Goal: Book appointment/travel/reservation

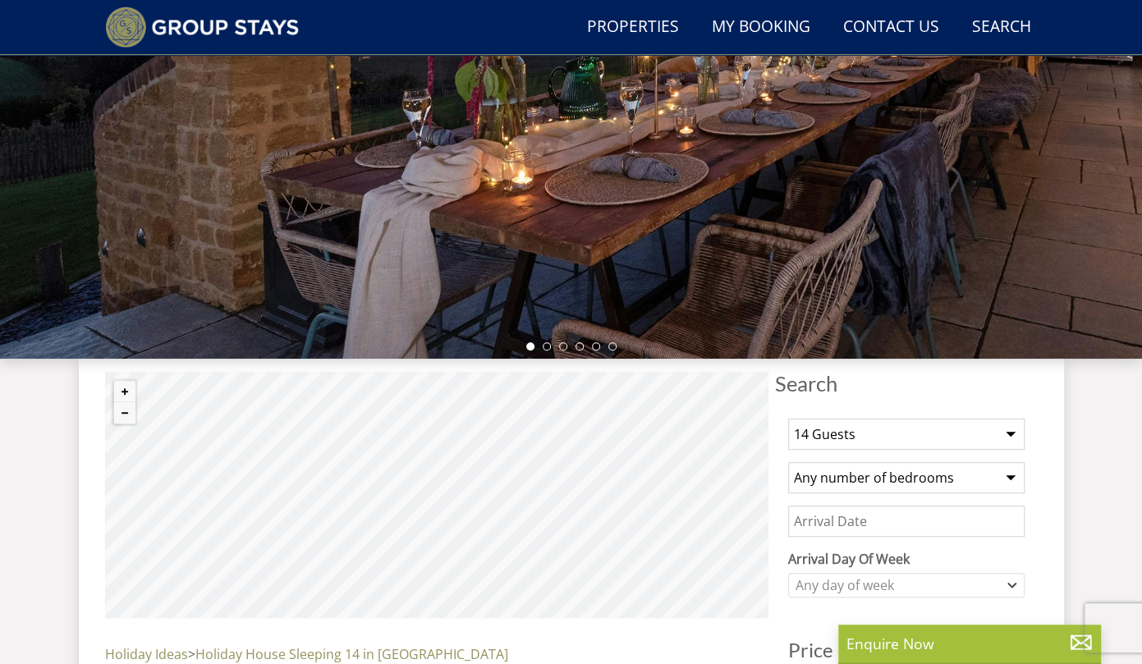
scroll to position [430, 0]
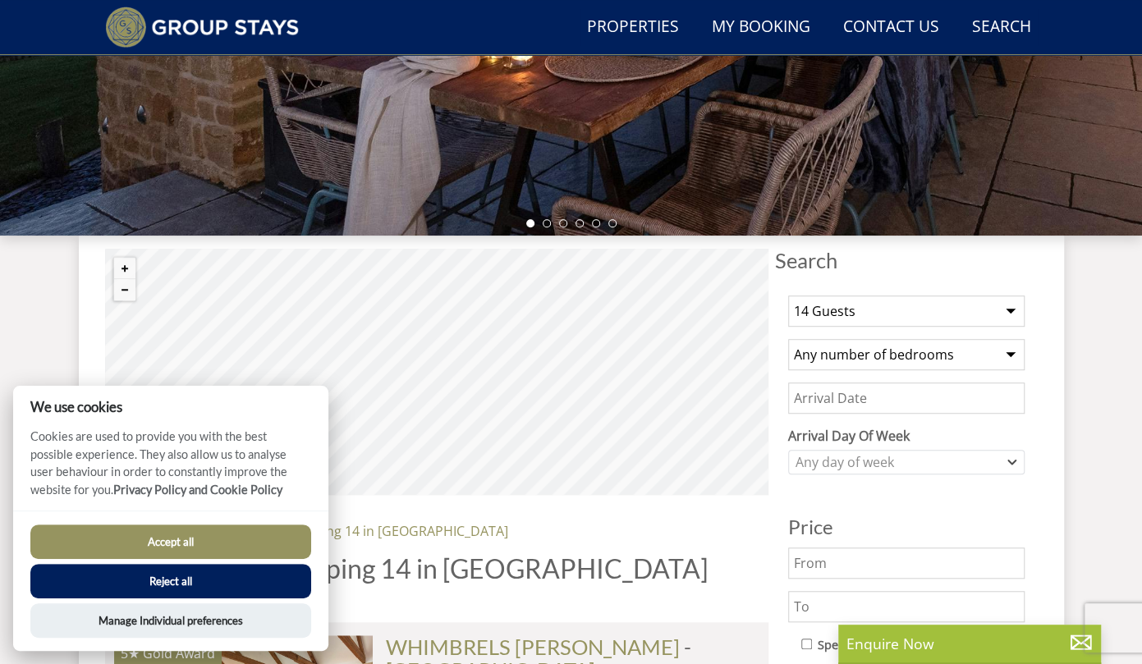
click at [905, 311] on select "1 Guest 2 Guests 3 Guests 4 Guests 5 Guests 6 Guests 7 Guests 8 Guests 9 Guests…" at bounding box center [906, 311] width 237 height 31
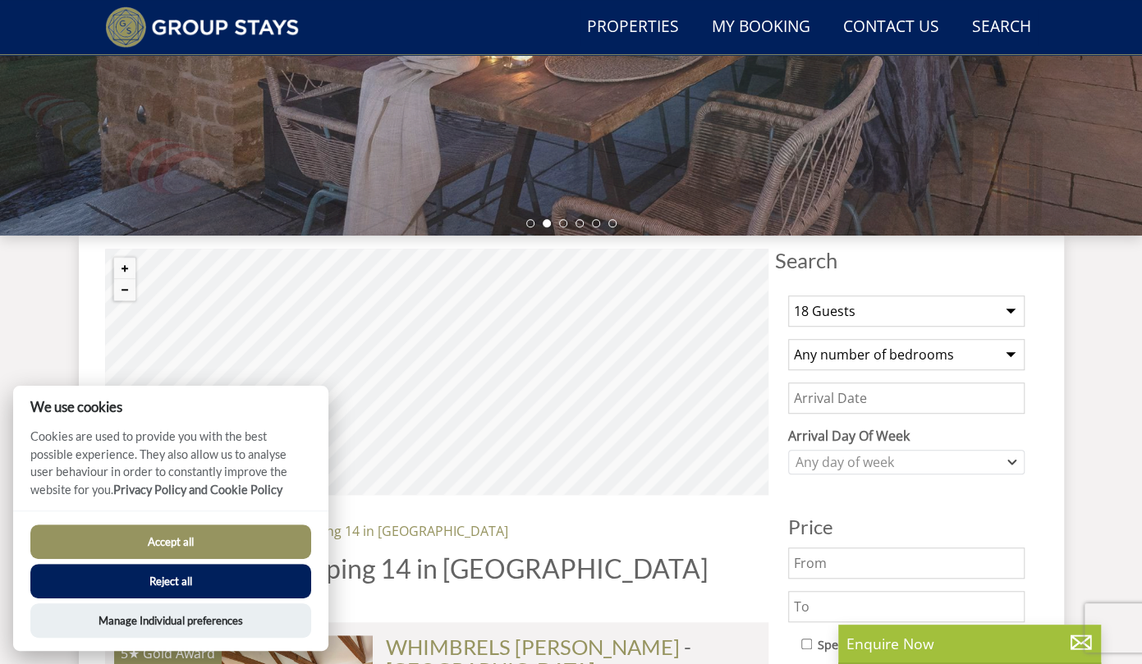
click at [788, 296] on select "1 Guest 2 Guests 3 Guests 4 Guests 5 Guests 6 Guests 7 Guests 8 Guests 9 Guests…" at bounding box center [906, 311] width 237 height 31
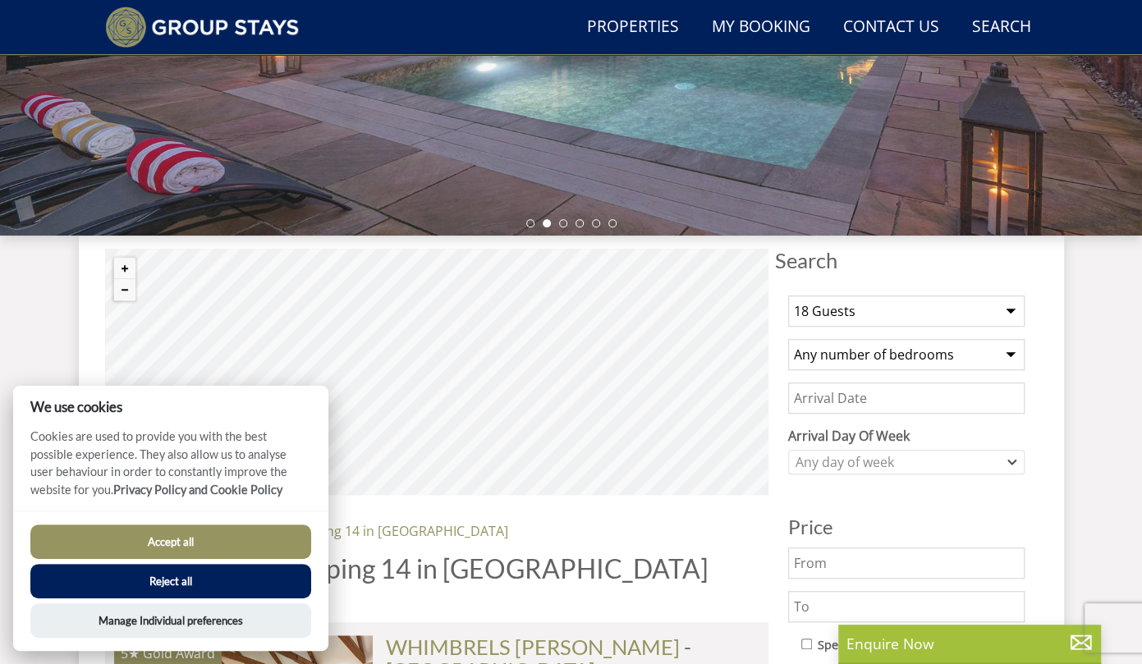
scroll to position [480, 0]
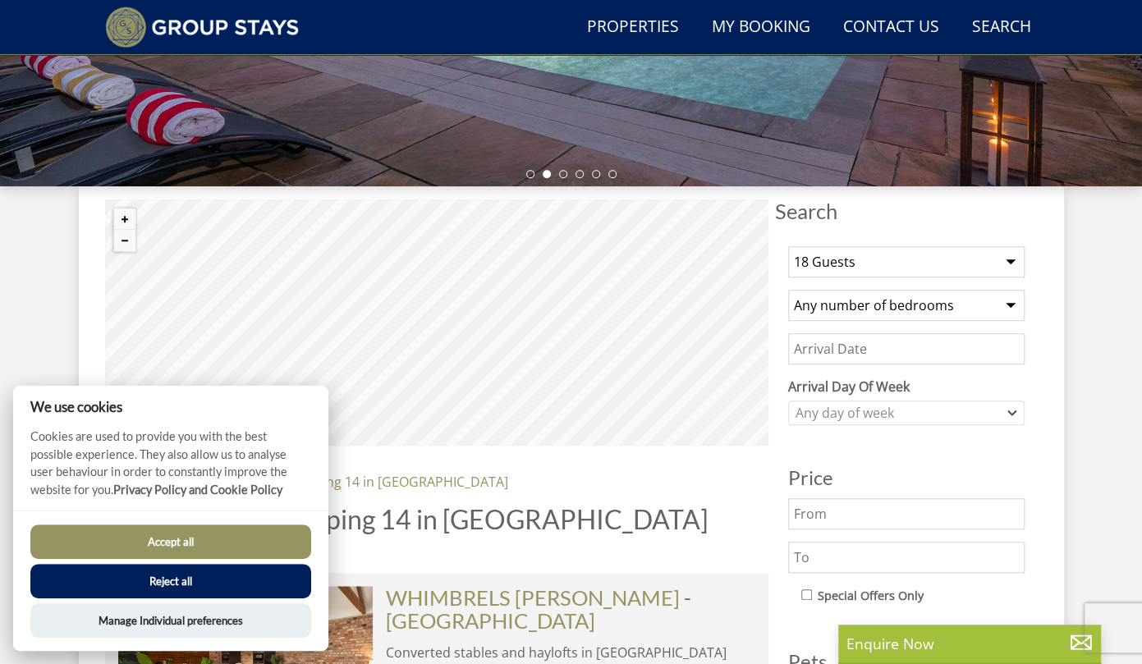
click at [883, 257] on select "1 Guest 2 Guests 3 Guests 4 Guests 5 Guests 6 Guests 7 Guests 8 Guests 9 Guests…" at bounding box center [906, 261] width 237 height 31
select select "22"
click at [788, 246] on select "1 Guest 2 Guests 3 Guests 4 Guests 5 Guests 6 Guests 7 Guests 8 Guests 9 Guests…" at bounding box center [906, 261] width 237 height 31
click at [225, 576] on button "Reject all" at bounding box center [170, 581] width 281 height 34
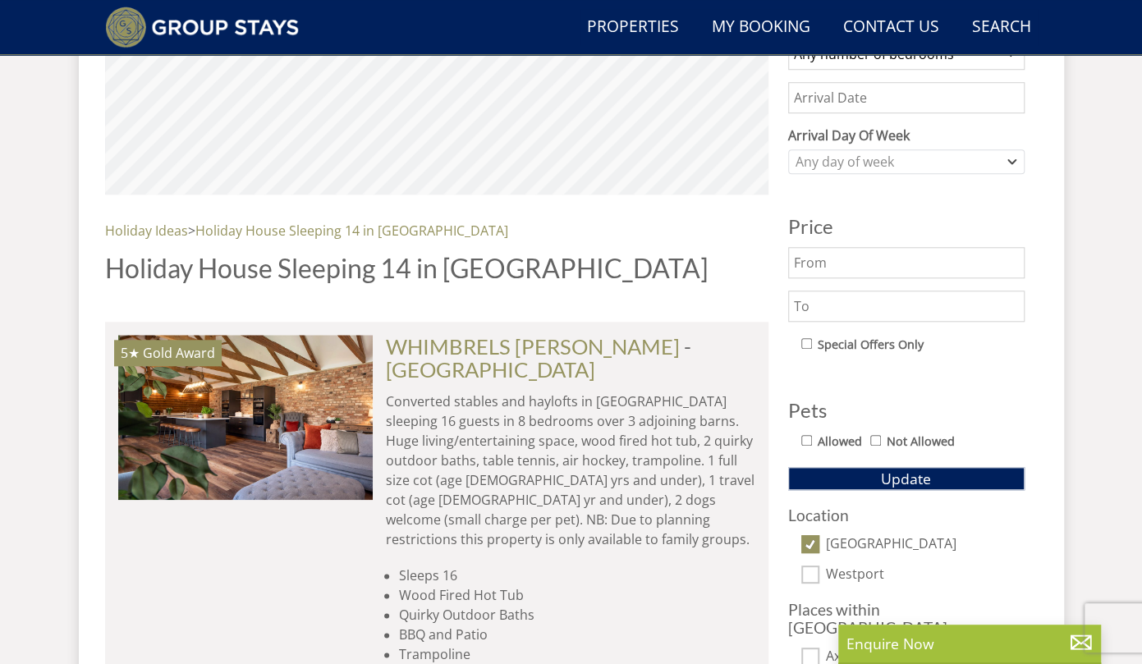
scroll to position [731, 0]
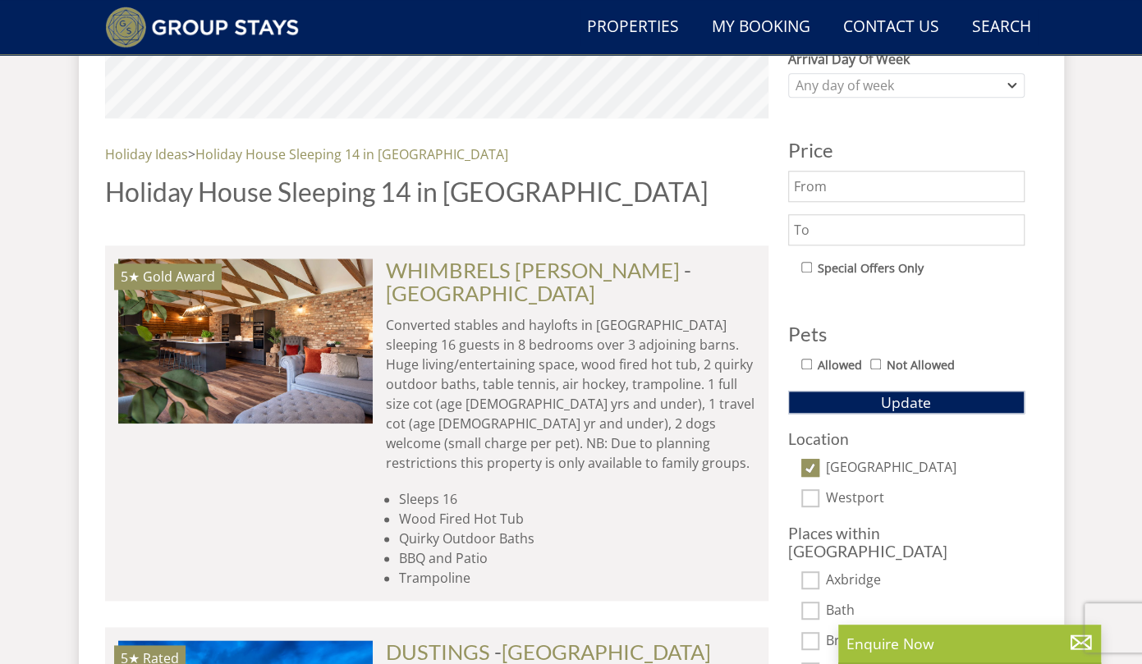
scroll to position [814, 0]
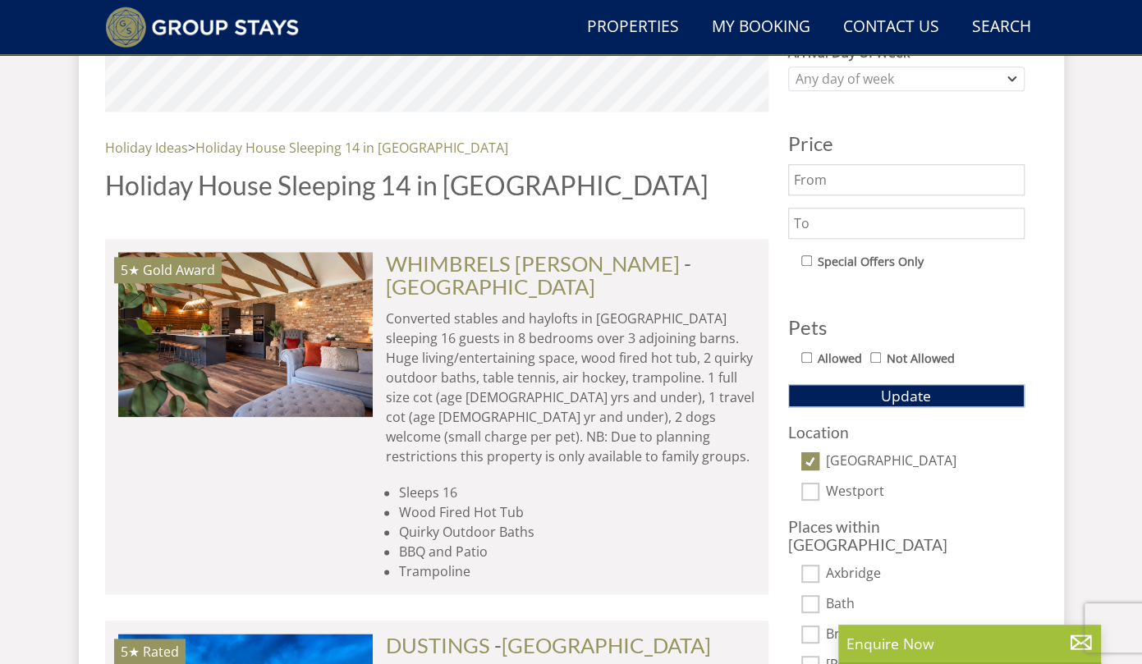
click at [804, 463] on input "[GEOGRAPHIC_DATA]" at bounding box center [811, 462] width 18 height 18
checkbox input "false"
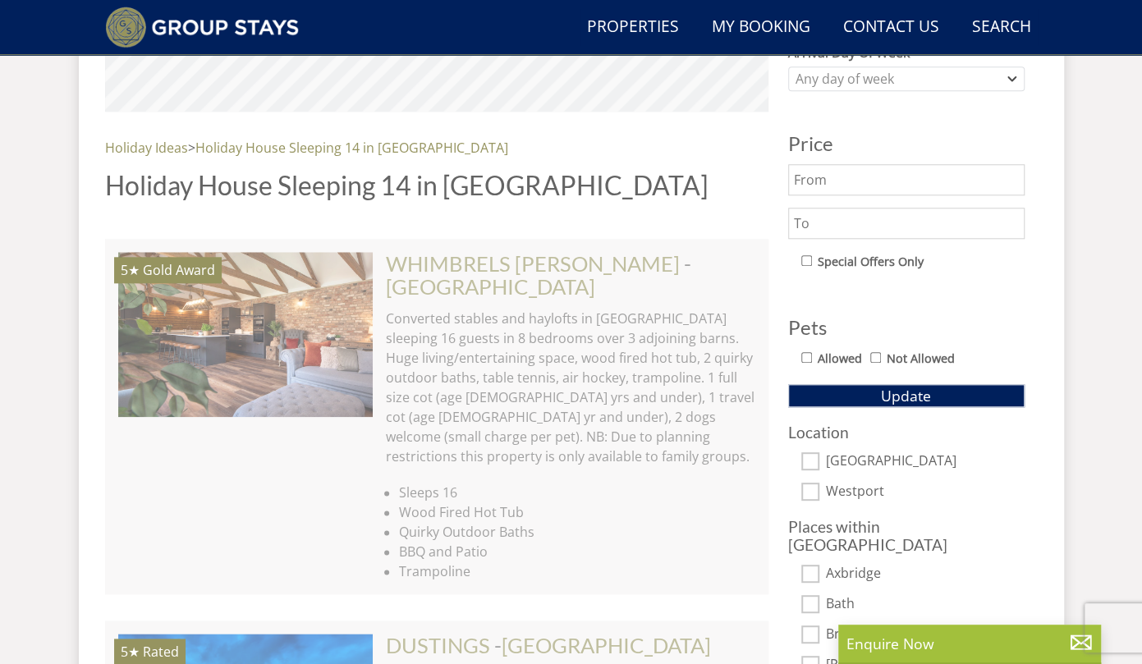
click at [862, 405] on div "1 Guest 2 Guests 3 Guests 4 Guests 5 Guests 6 Guests 7 Guests 8 Guests 9 Guests…" at bounding box center [906, 333] width 263 height 869
click at [885, 392] on span "Update" at bounding box center [906, 396] width 50 height 20
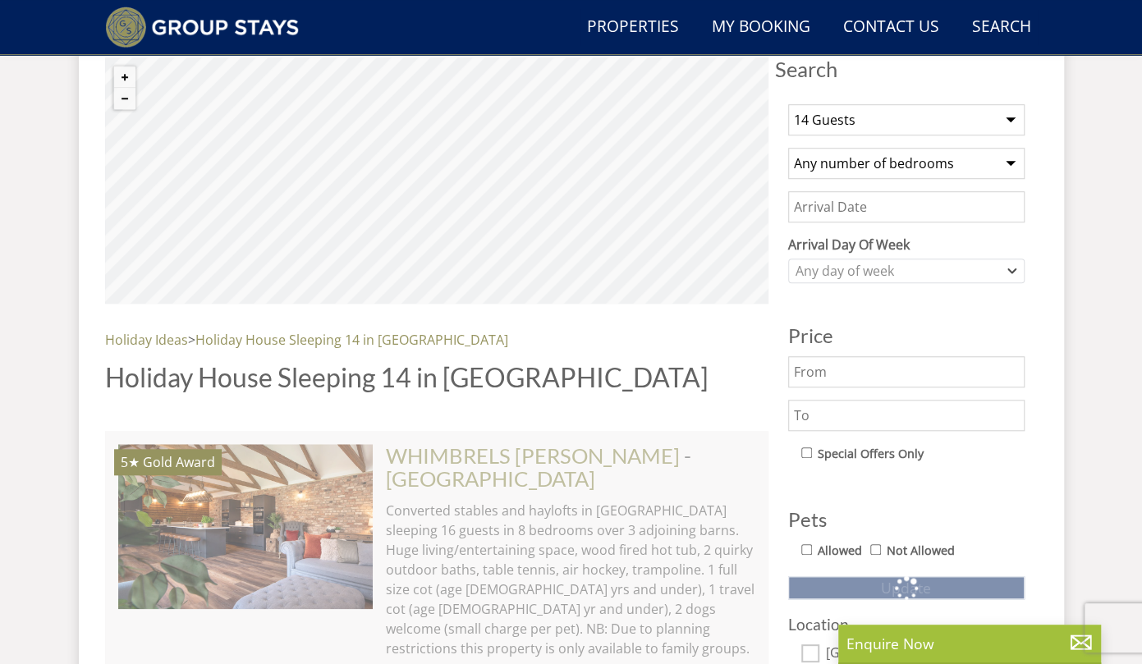
click at [889, 208] on input "Date" at bounding box center [906, 206] width 237 height 31
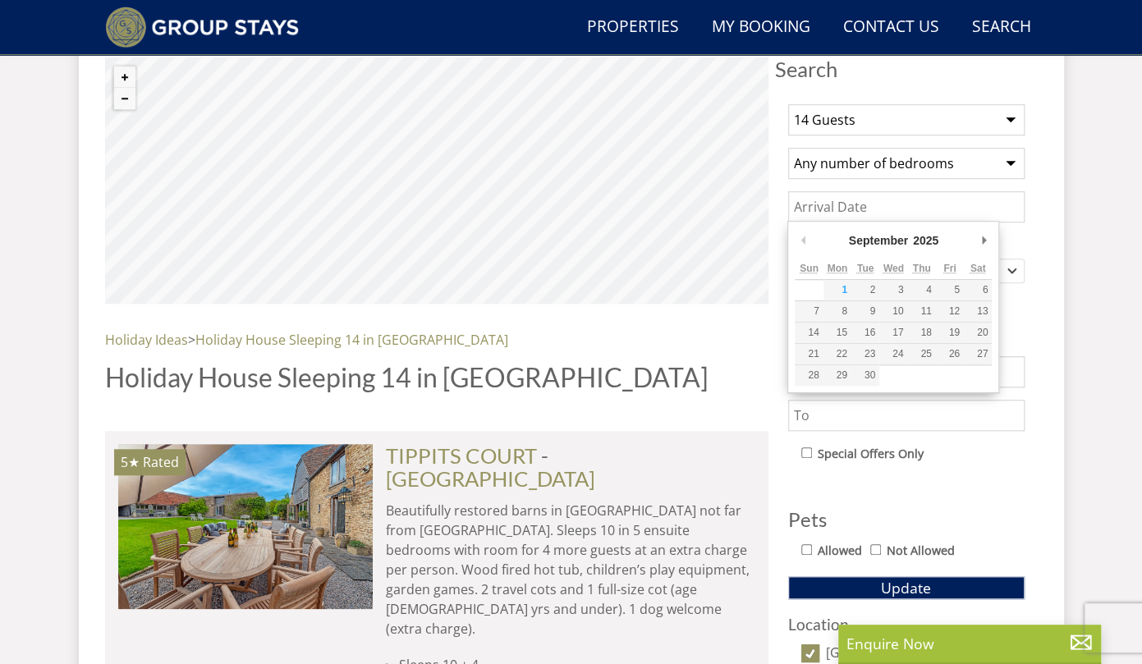
click at [1004, 226] on div "1 Guest 2 Guests 3 Guests 4 Guests 5 Guests 6 Guests 7 Guests 8 Guests 9 Guests…" at bounding box center [906, 525] width 263 height 869
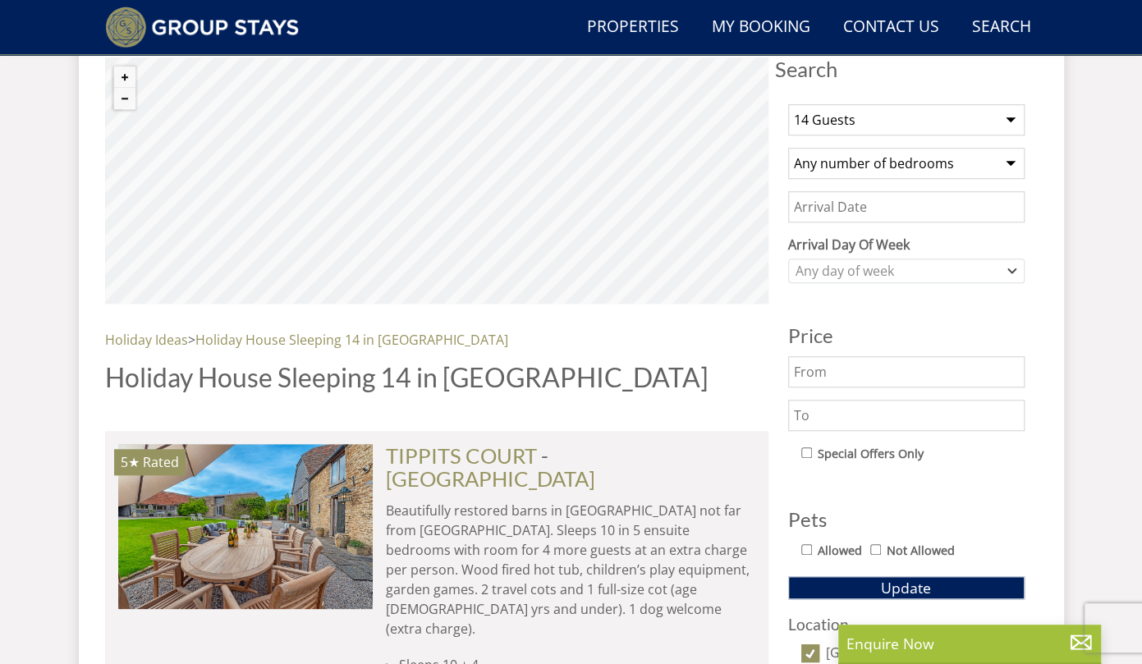
click at [959, 209] on input "Date" at bounding box center [906, 206] width 237 height 31
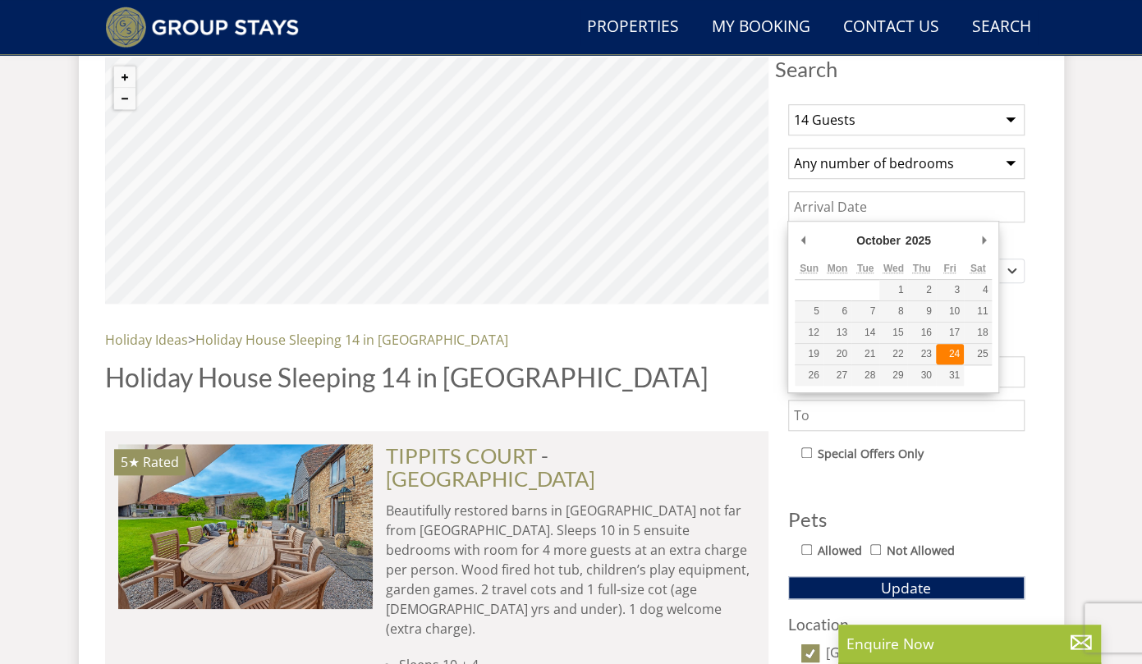
type input "[DATE]"
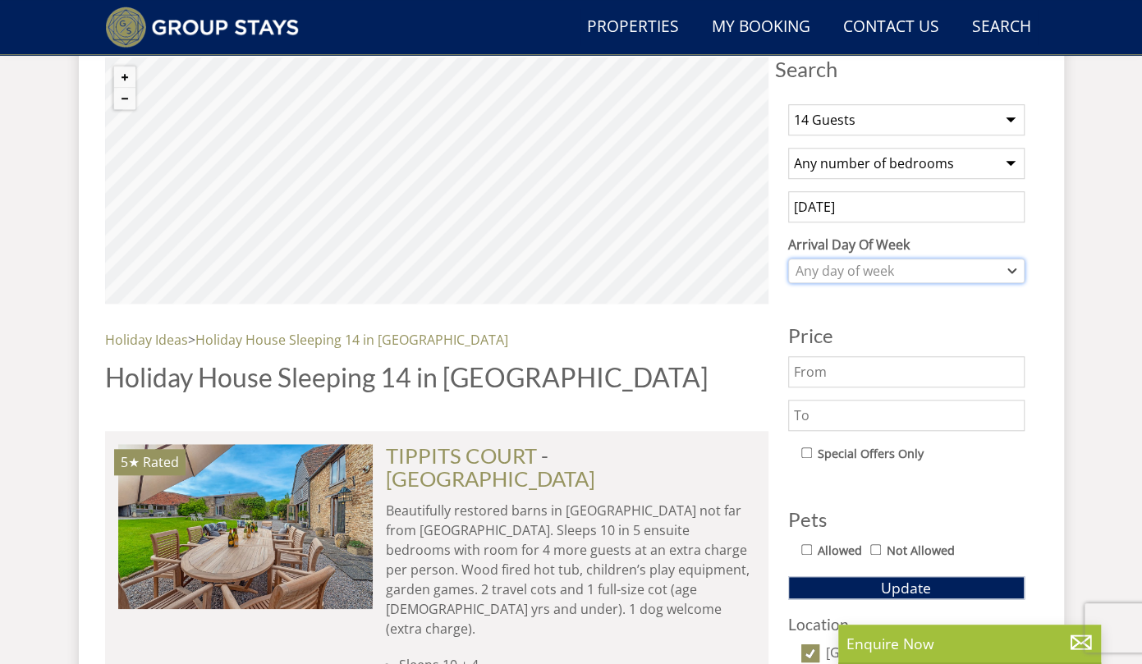
click at [908, 273] on div "Any day of week" at bounding box center [898, 271] width 213 height 18
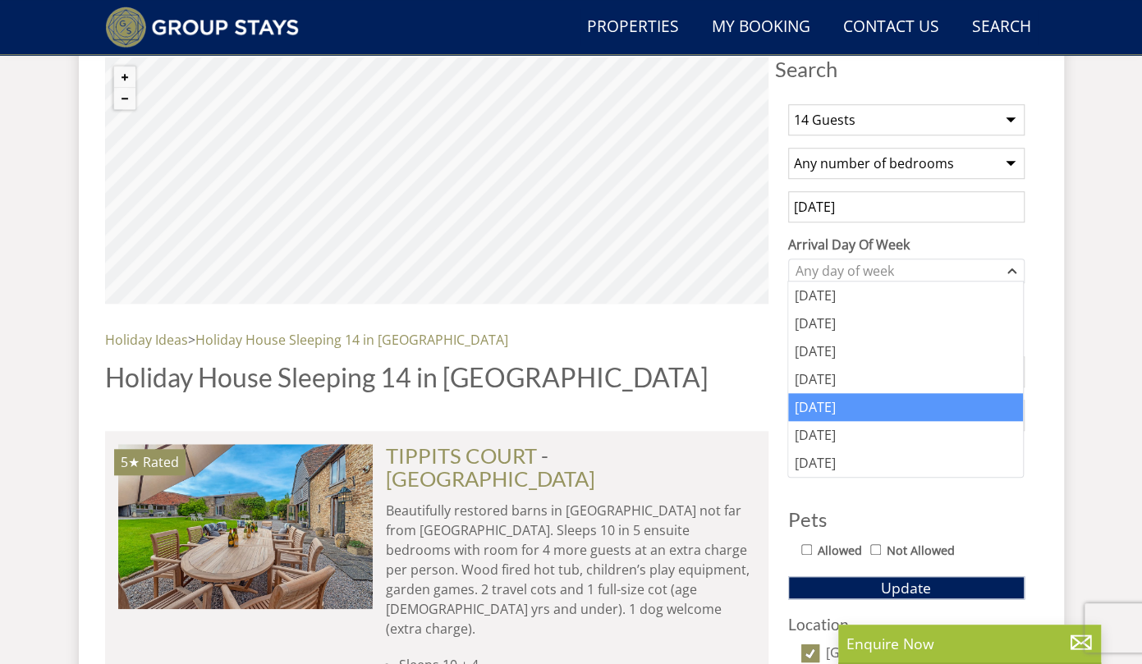
click at [821, 411] on div "[DATE]" at bounding box center [905, 407] width 235 height 28
click at [843, 393] on div "[DATE]" at bounding box center [905, 407] width 235 height 28
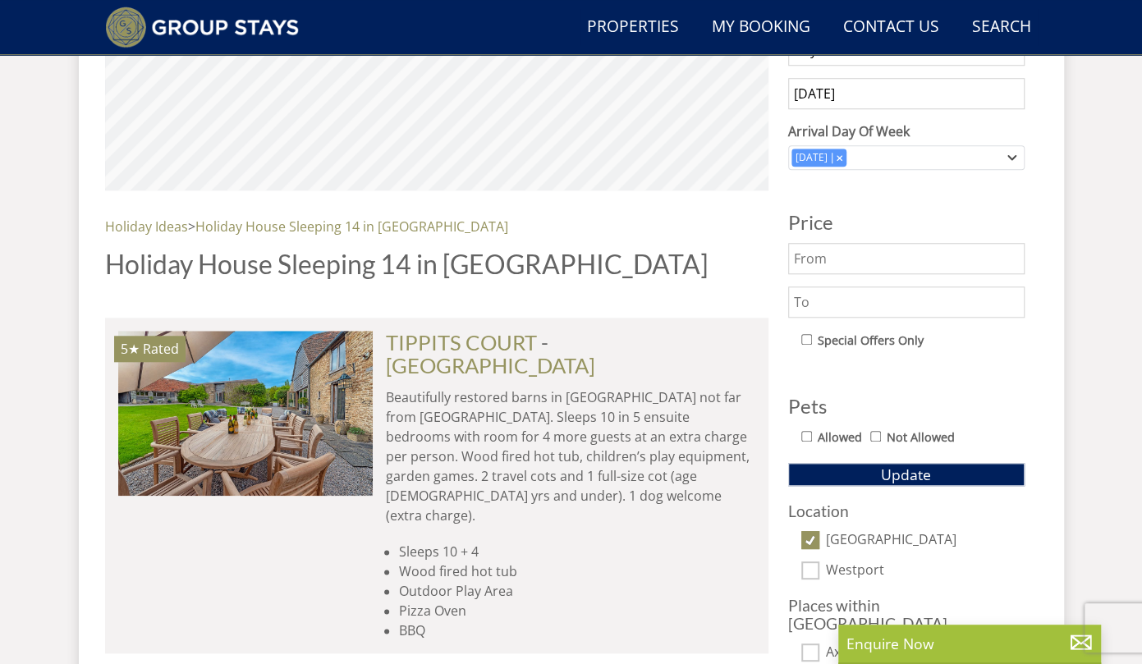
scroll to position [736, 0]
click at [884, 476] on span "Update" at bounding box center [906, 474] width 50 height 20
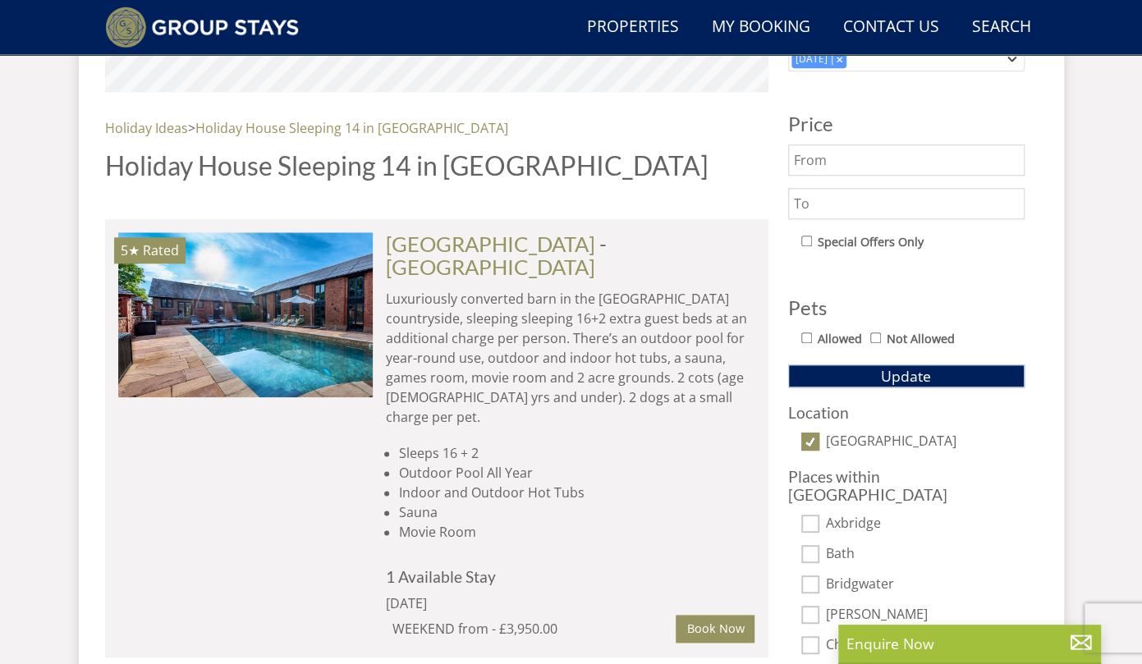
scroll to position [834, 0]
click at [811, 436] on input "[GEOGRAPHIC_DATA]" at bounding box center [811, 441] width 18 height 18
checkbox input "false"
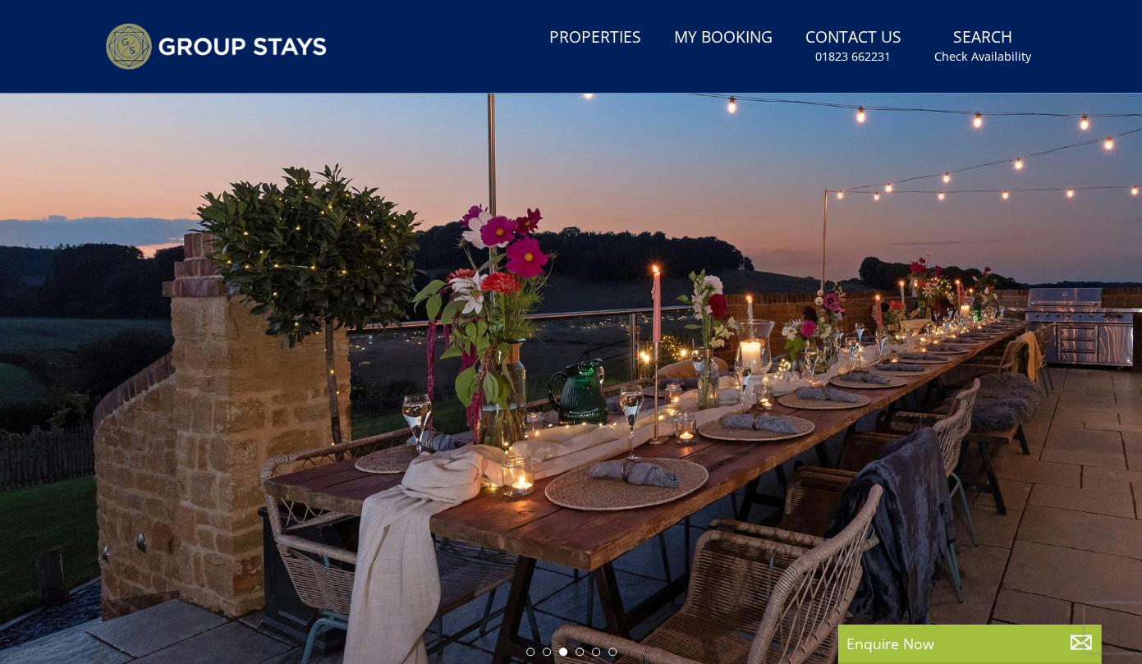
scroll to position [0, 0]
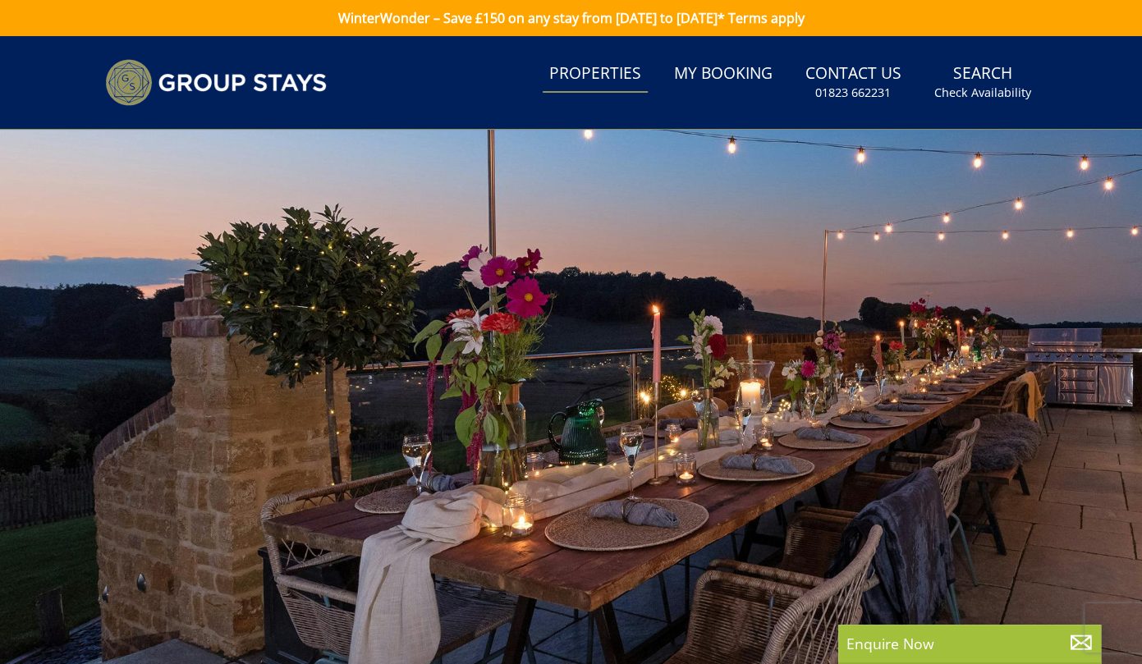
click at [630, 81] on link "Properties" at bounding box center [595, 74] width 105 height 37
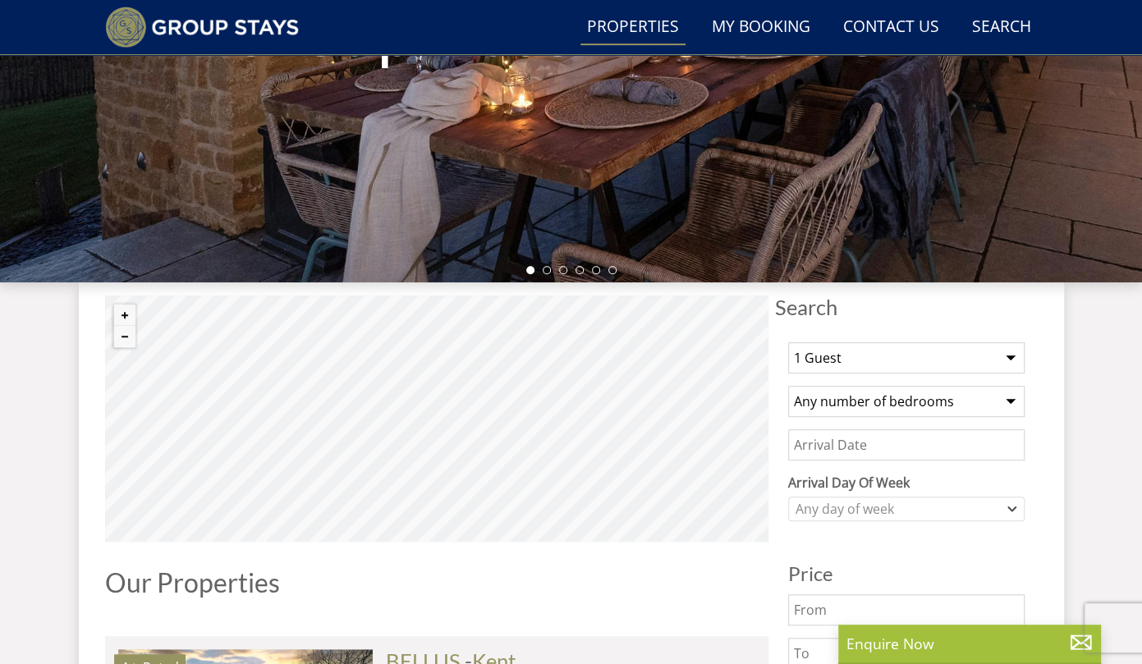
scroll to position [393, 0]
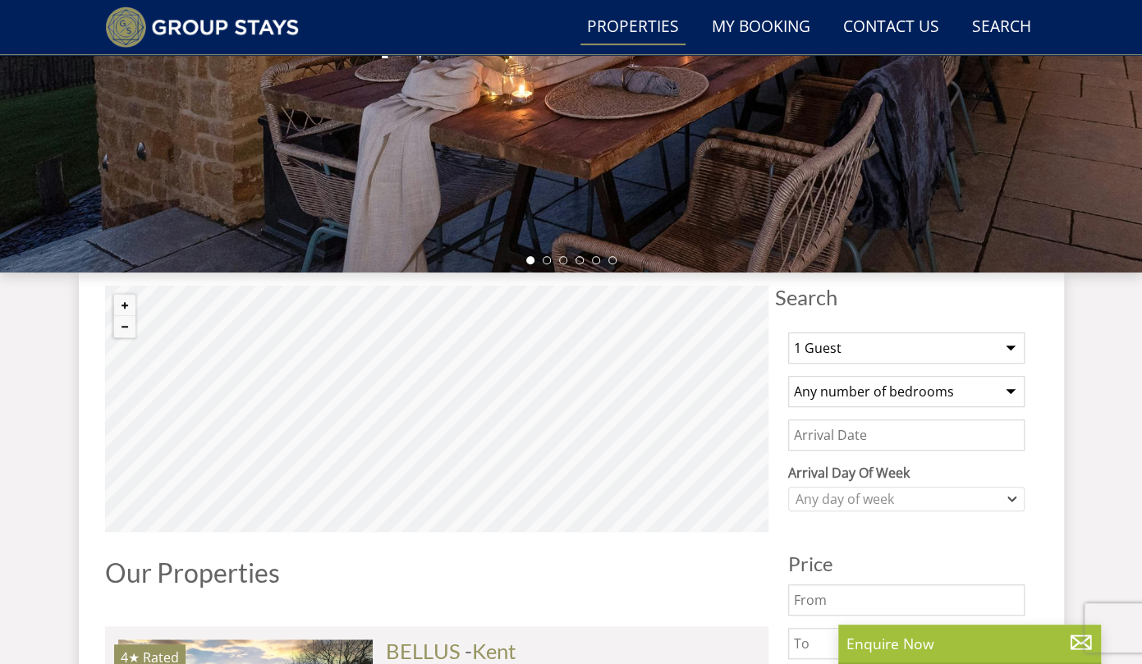
click at [871, 356] on select "1 Guest 2 Guests 3 Guests 4 Guests 5 Guests 6 Guests 7 Guests 8 Guests 9 Guests…" at bounding box center [906, 348] width 237 height 31
select select "22"
click at [788, 333] on select "1 Guest 2 Guests 3 Guests 4 Guests 5 Guests 6 Guests 7 Guests 8 Guests 9 Guests…" at bounding box center [906, 348] width 237 height 31
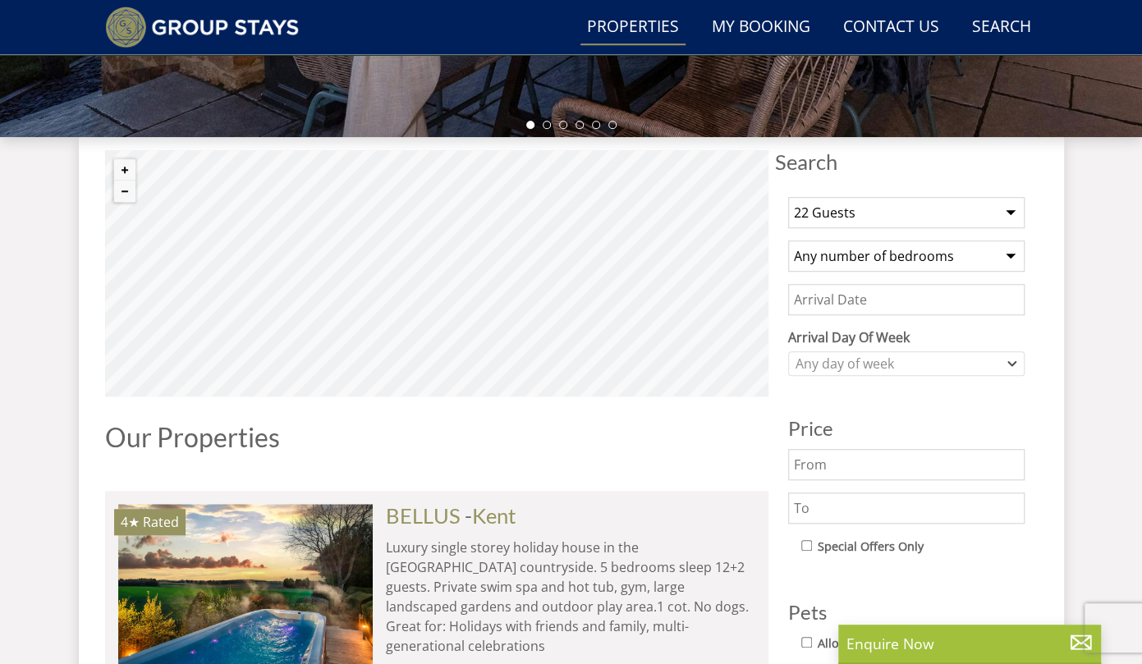
scroll to position [530, 0]
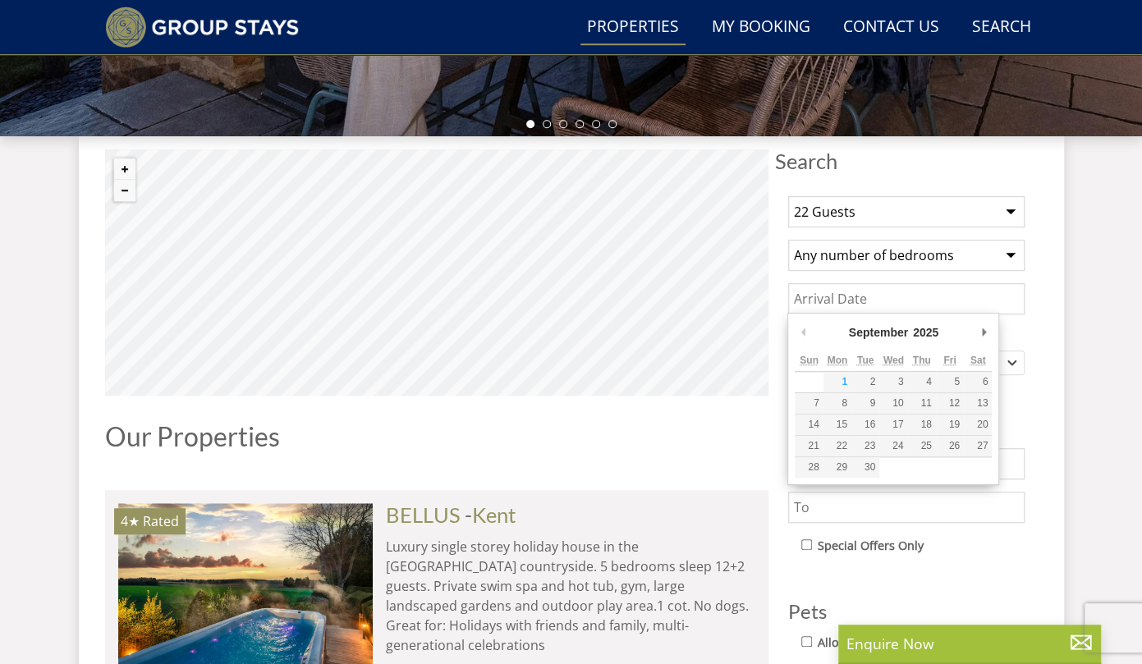
click at [852, 292] on input "Date" at bounding box center [906, 298] width 237 height 31
type input "[DATE]"
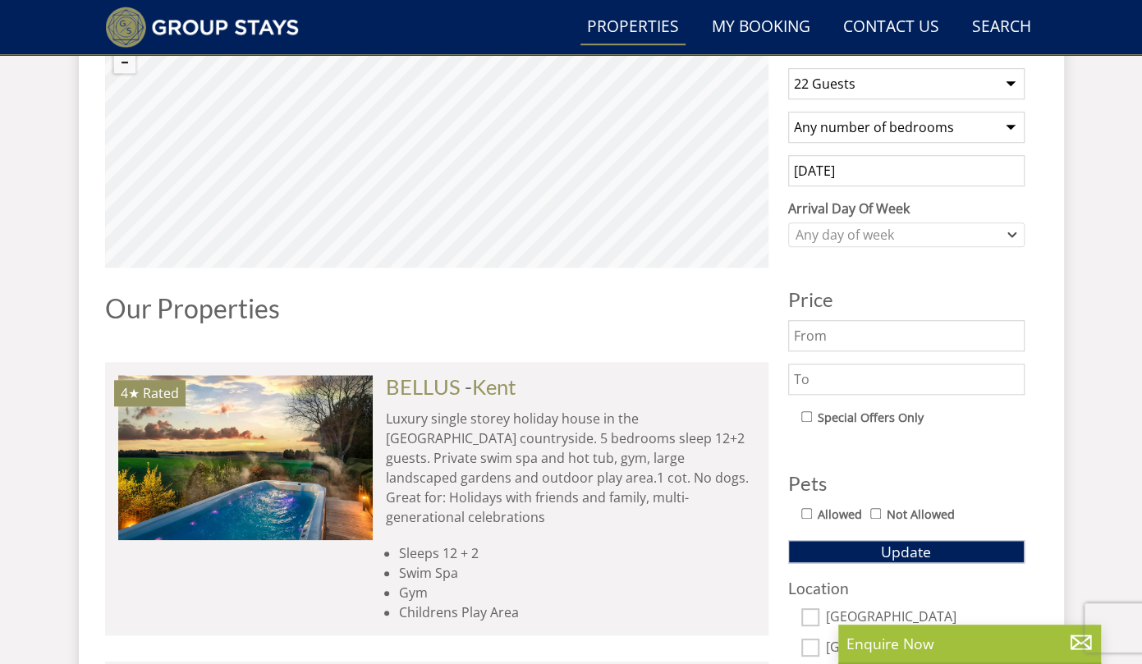
scroll to position [659, 0]
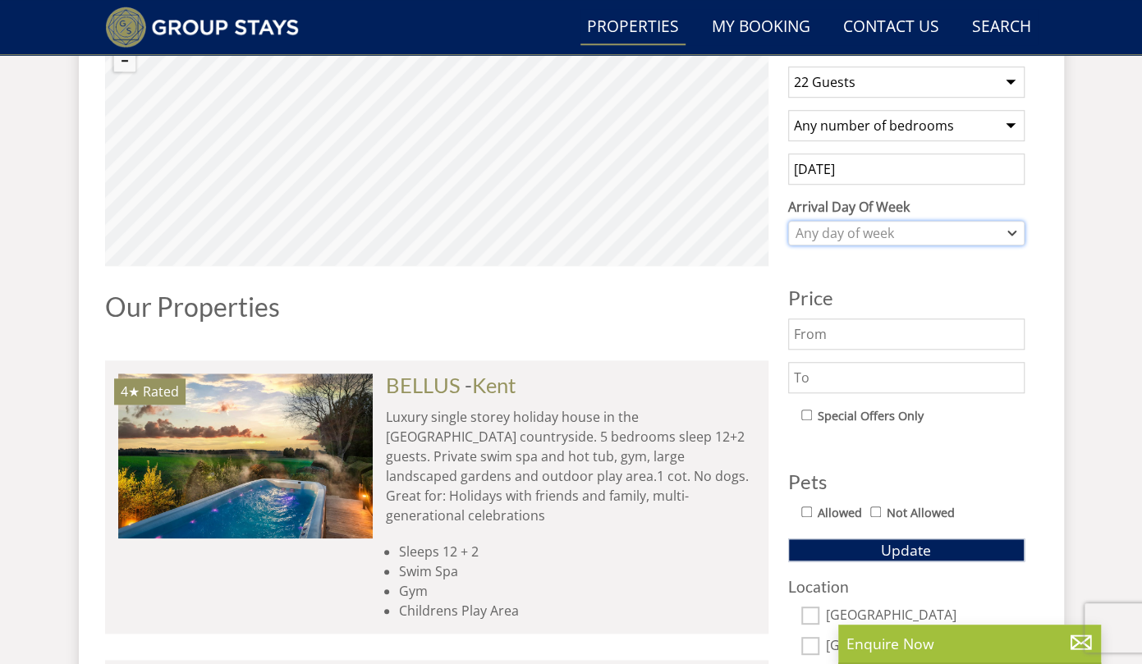
click at [868, 232] on div "Any day of week" at bounding box center [898, 233] width 213 height 18
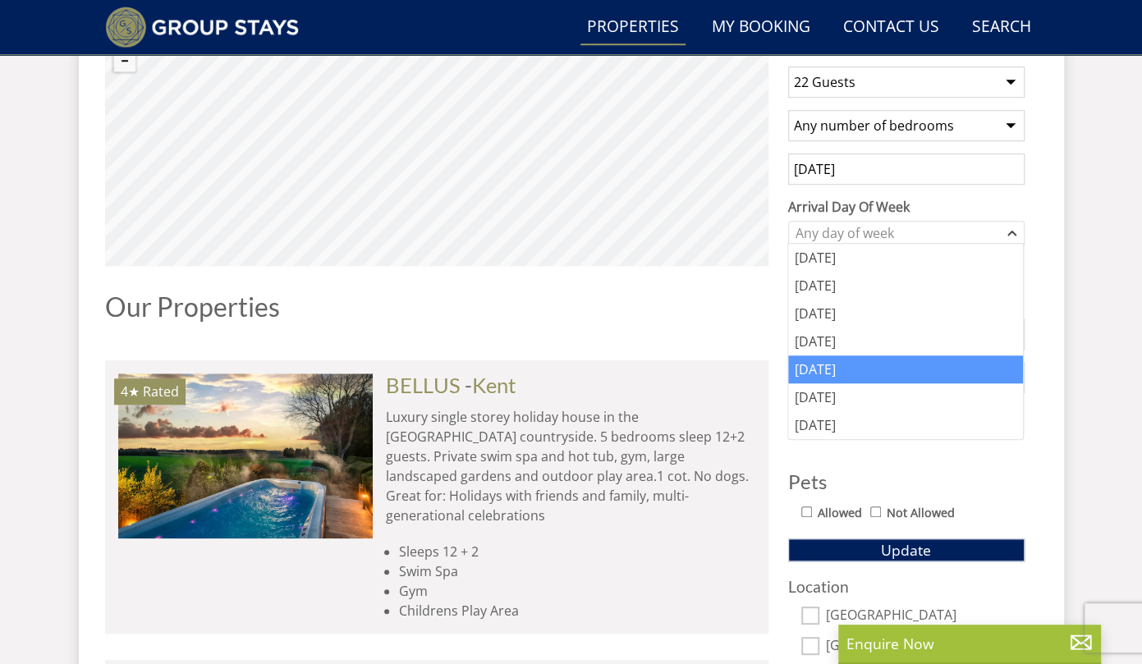
click at [834, 365] on div "[DATE]" at bounding box center [905, 370] width 235 height 28
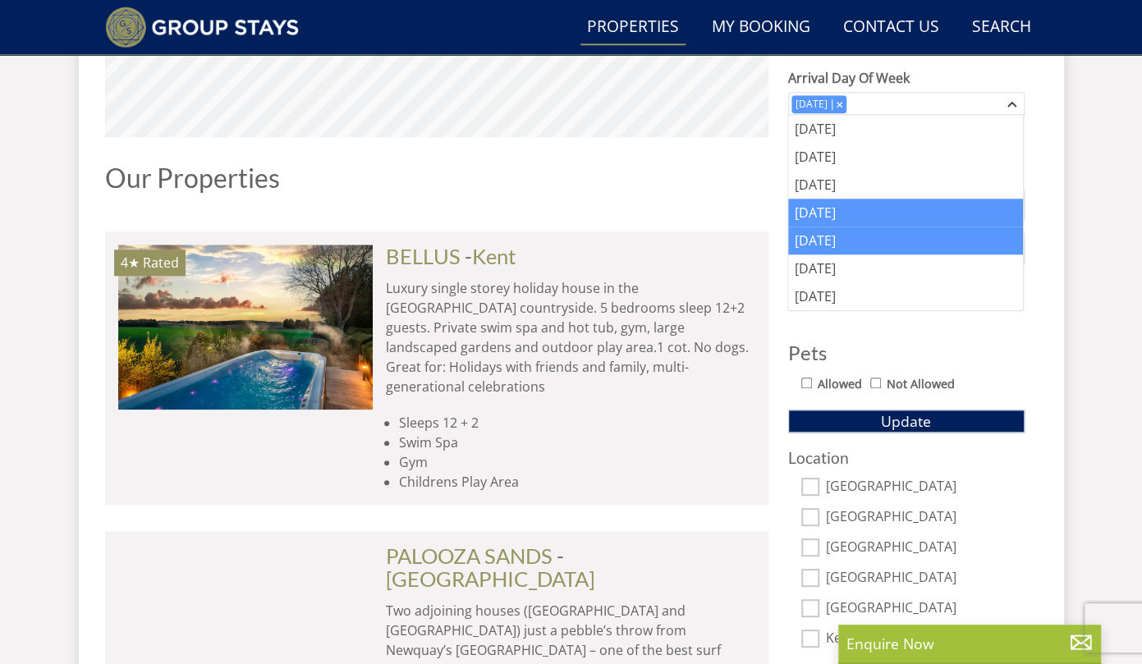
scroll to position [797, 0]
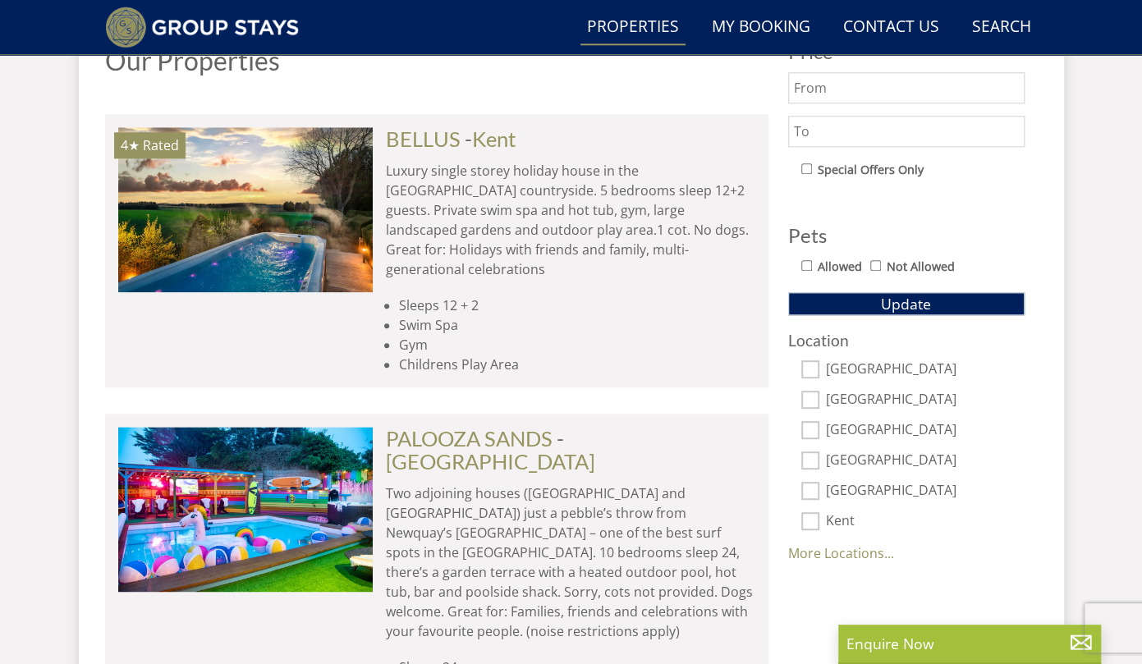
scroll to position [911, 0]
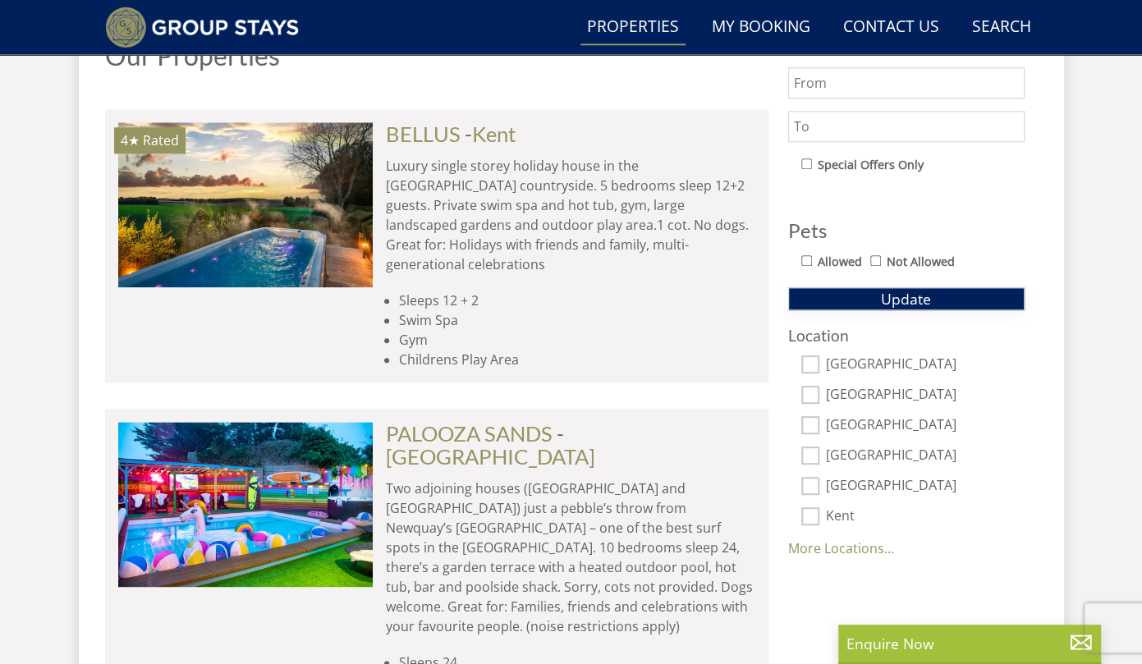
click at [956, 291] on button "Update" at bounding box center [906, 298] width 237 height 23
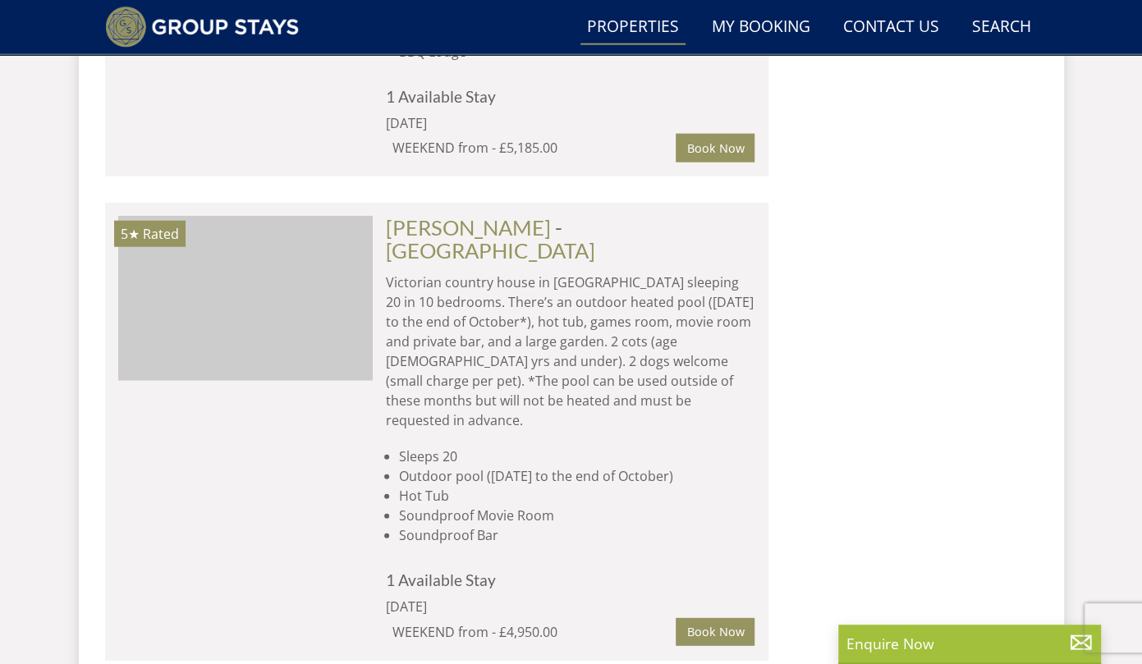
scroll to position [2143, 0]
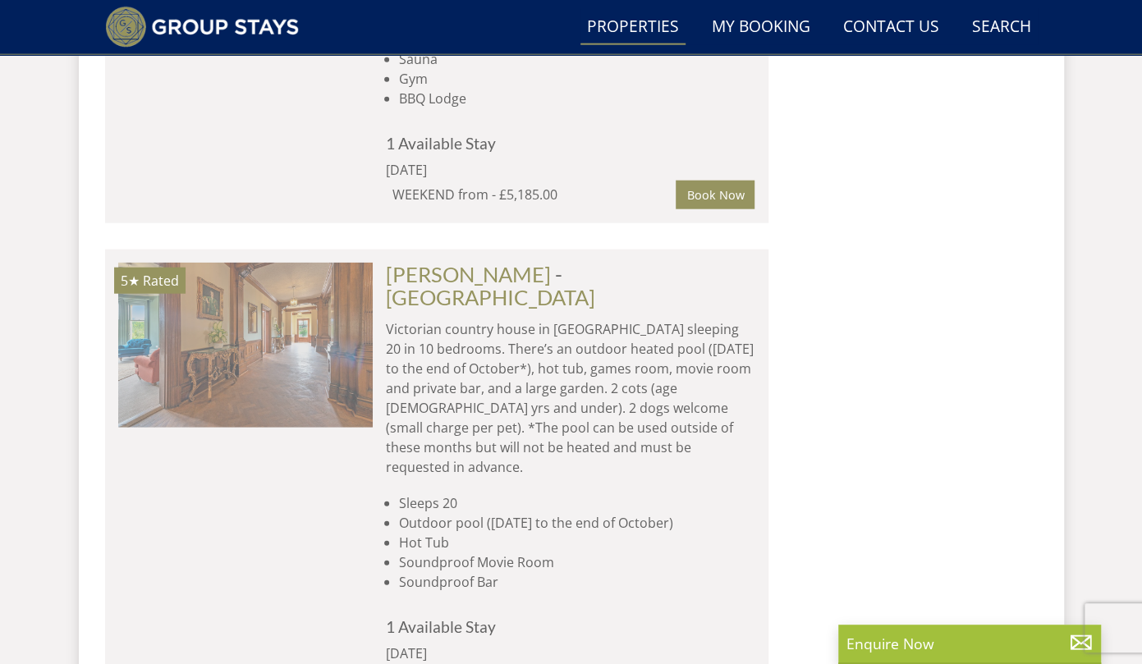
click at [271, 263] on img at bounding box center [244, 345] width 255 height 164
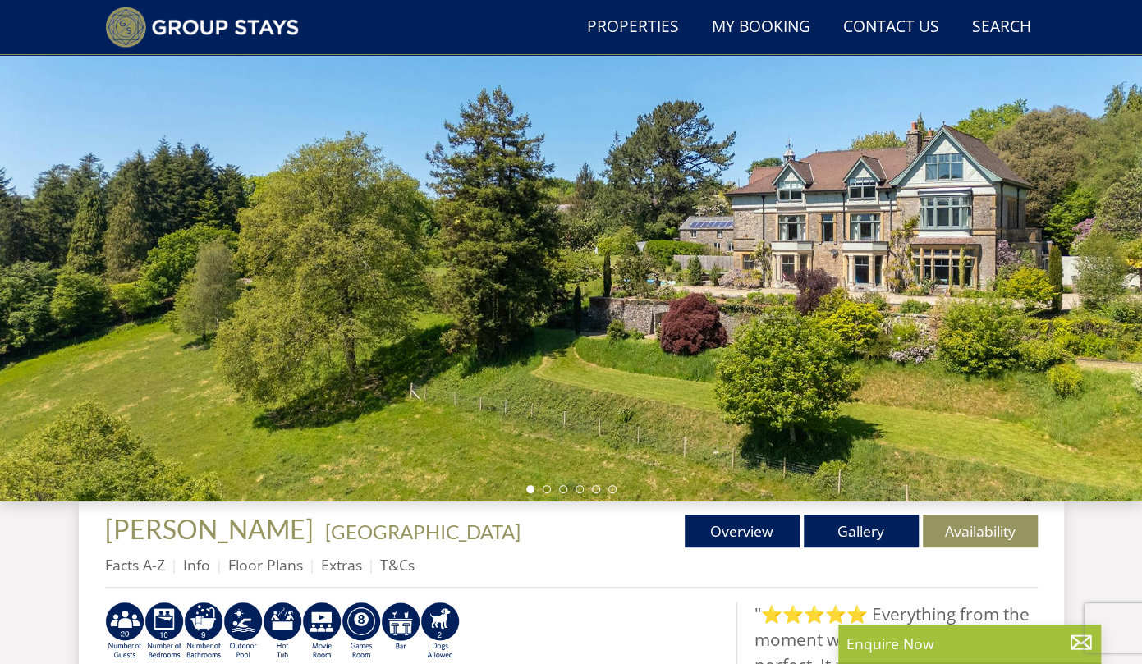
scroll to position [171, 0]
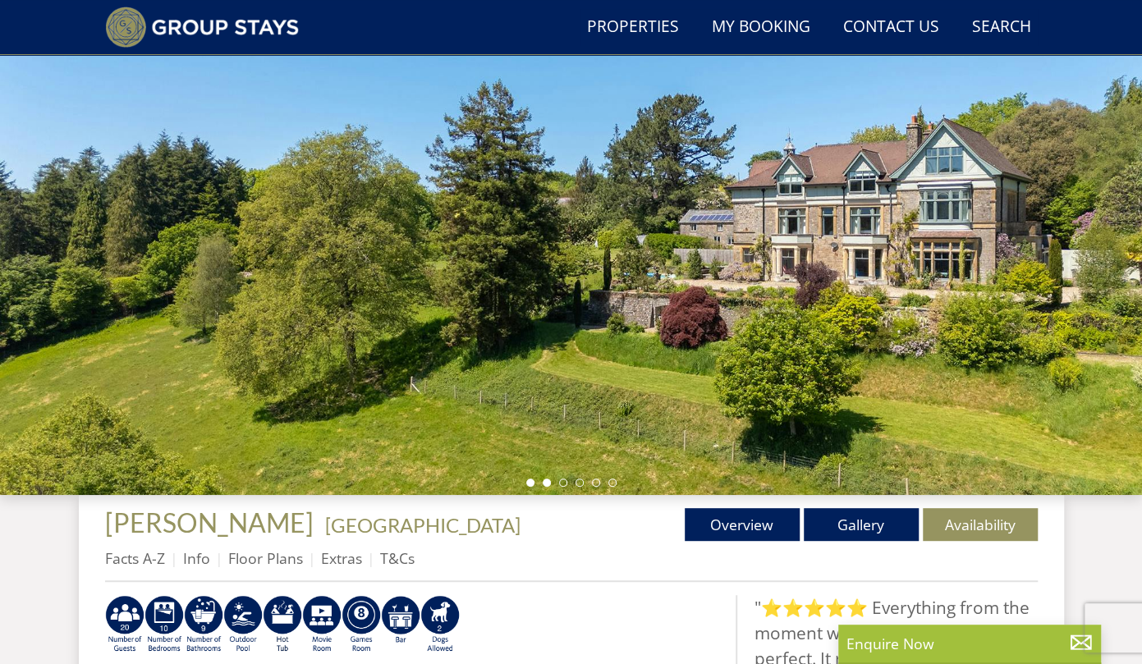
click at [544, 485] on li at bounding box center [547, 483] width 8 height 8
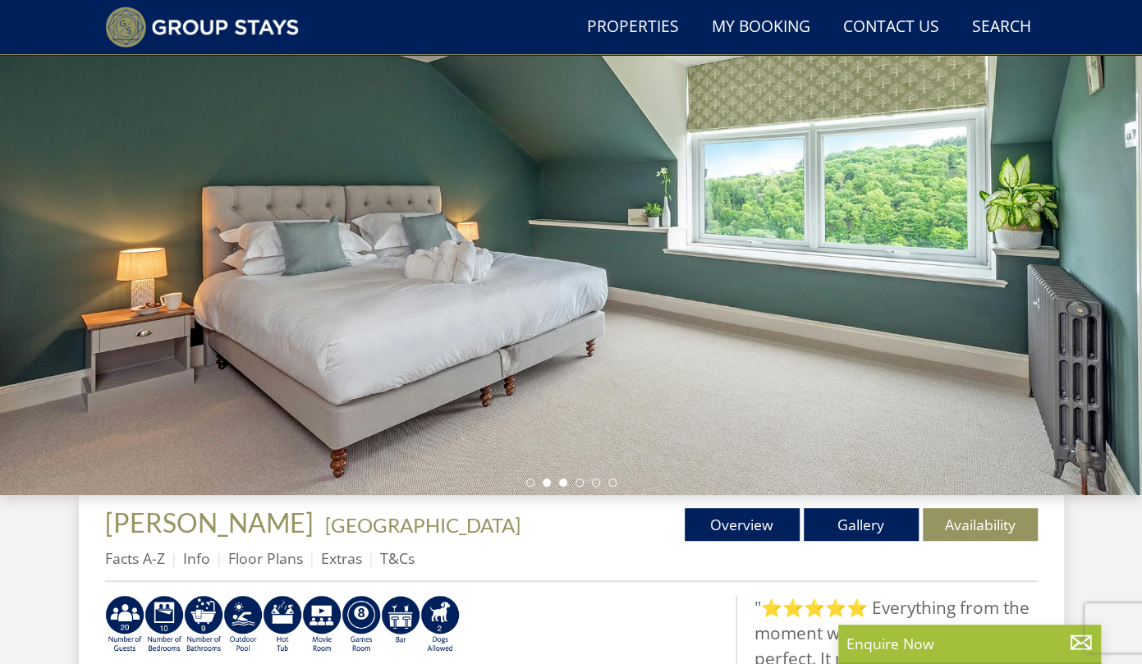
click at [564, 480] on li at bounding box center [563, 483] width 8 height 8
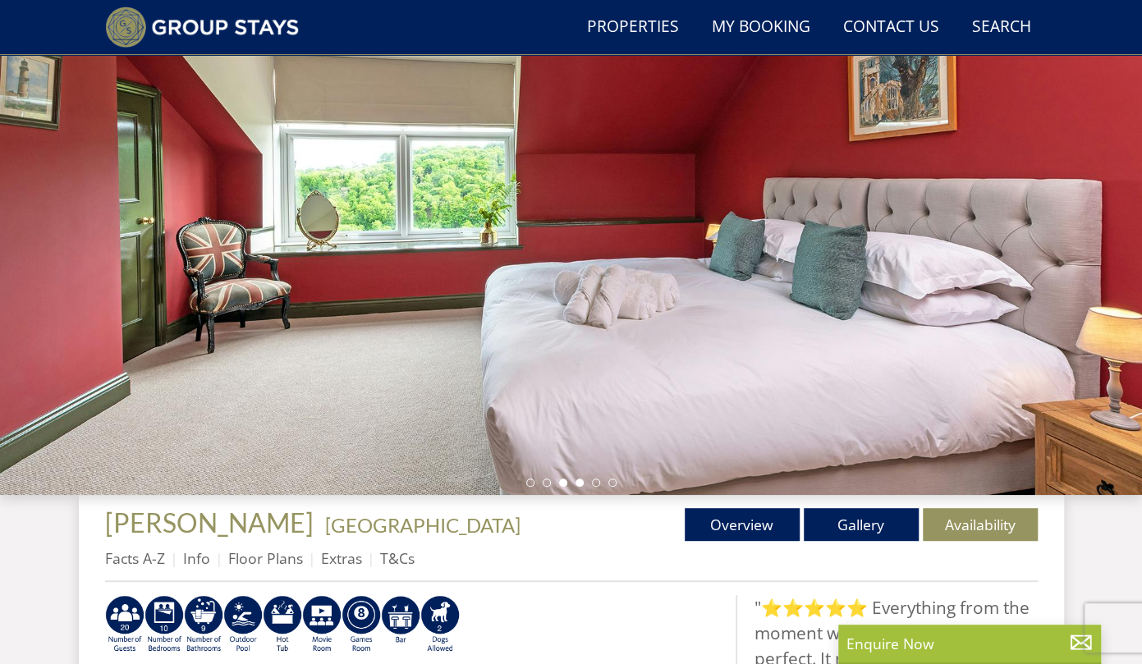
click at [581, 484] on li at bounding box center [580, 483] width 8 height 8
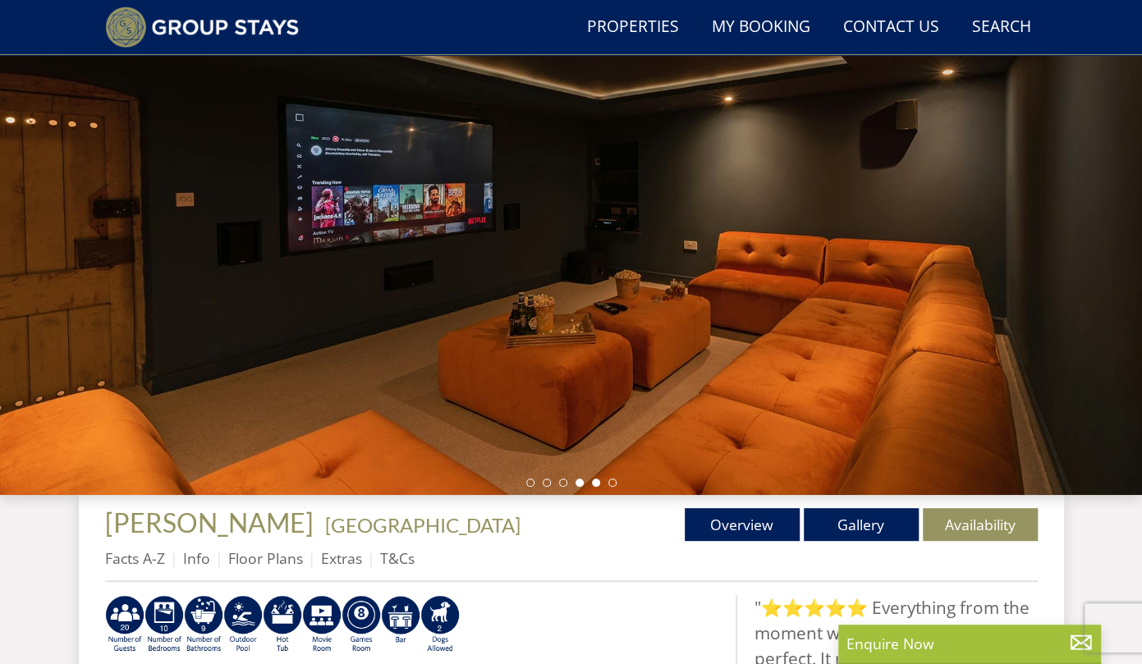
click at [595, 484] on li at bounding box center [596, 483] width 8 height 8
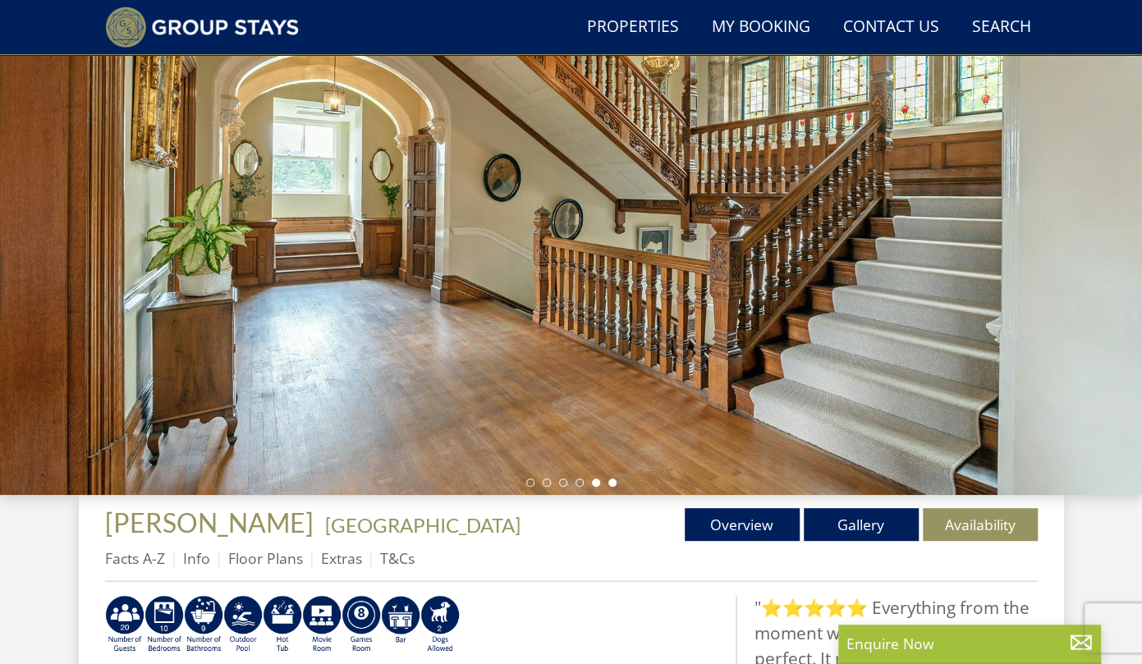
click at [613, 480] on li at bounding box center [613, 483] width 8 height 8
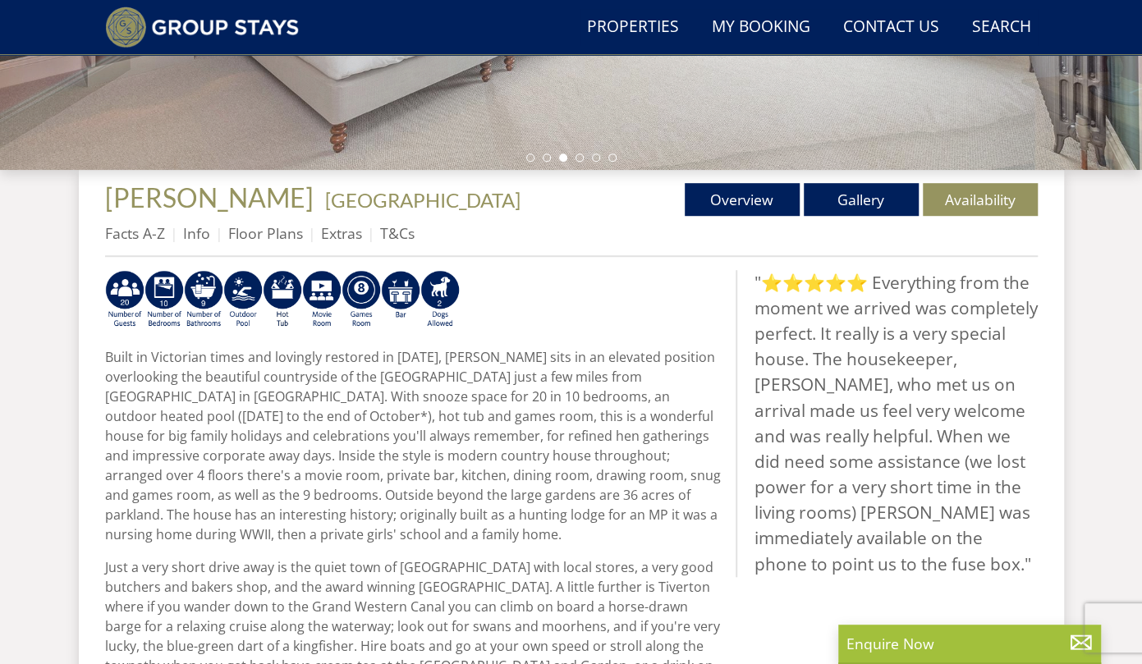
scroll to position [457, 0]
